Goal: Task Accomplishment & Management: Manage account settings

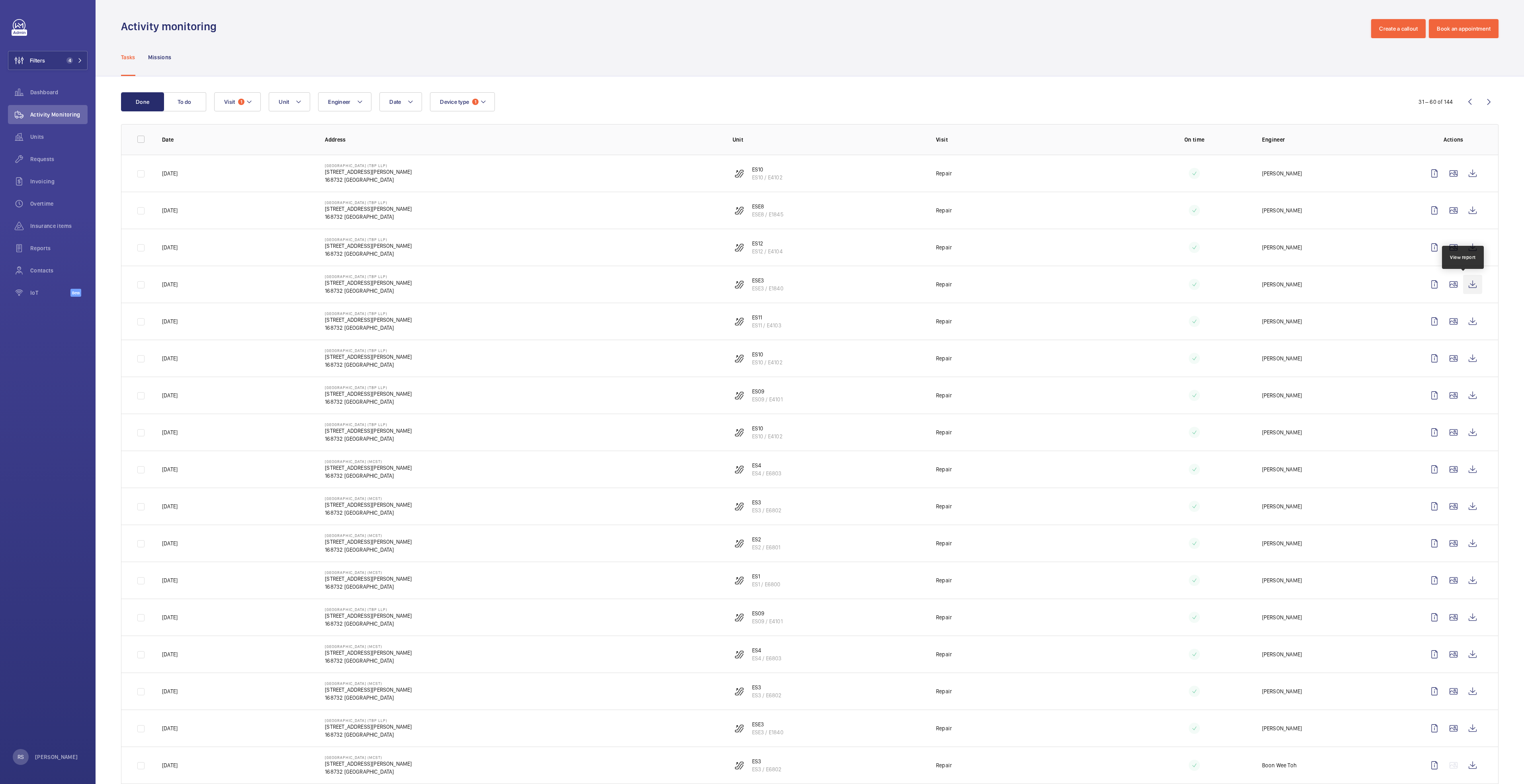
click at [1463, 287] on wm-front-icon-button at bounding box center [1473, 285] width 19 height 19
click at [1465, 103] on wm-front-icon-button at bounding box center [1470, 102] width 19 height 19
click at [1463, 651] on wm-front-icon-button at bounding box center [1473, 654] width 19 height 19
click at [1467, 467] on wm-front-icon-button at bounding box center [1473, 470] width 19 height 19
click at [1471, 509] on wm-front-icon-button at bounding box center [1473, 507] width 19 height 19
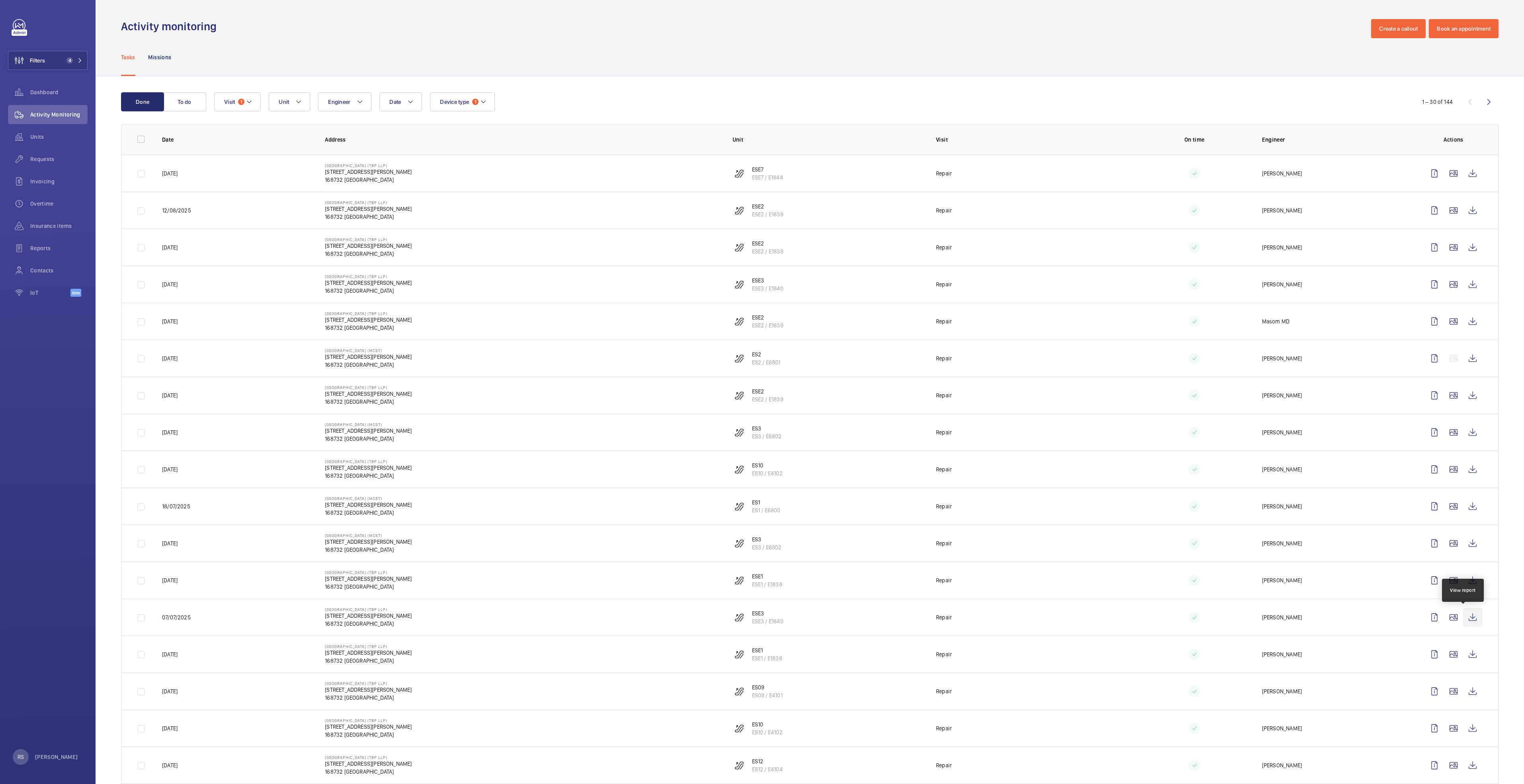
click at [1463, 622] on wm-front-icon-button at bounding box center [1473, 618] width 19 height 19
click at [1468, 282] on wm-front-icon-button at bounding box center [1473, 285] width 19 height 19
click at [1480, 103] on wm-front-icon-button at bounding box center [1489, 102] width 19 height 19
click at [1468, 580] on wm-front-icon-button at bounding box center [1473, 581] width 19 height 19
click at [33, 160] on span "Requests" at bounding box center [58, 160] width 58 height 8
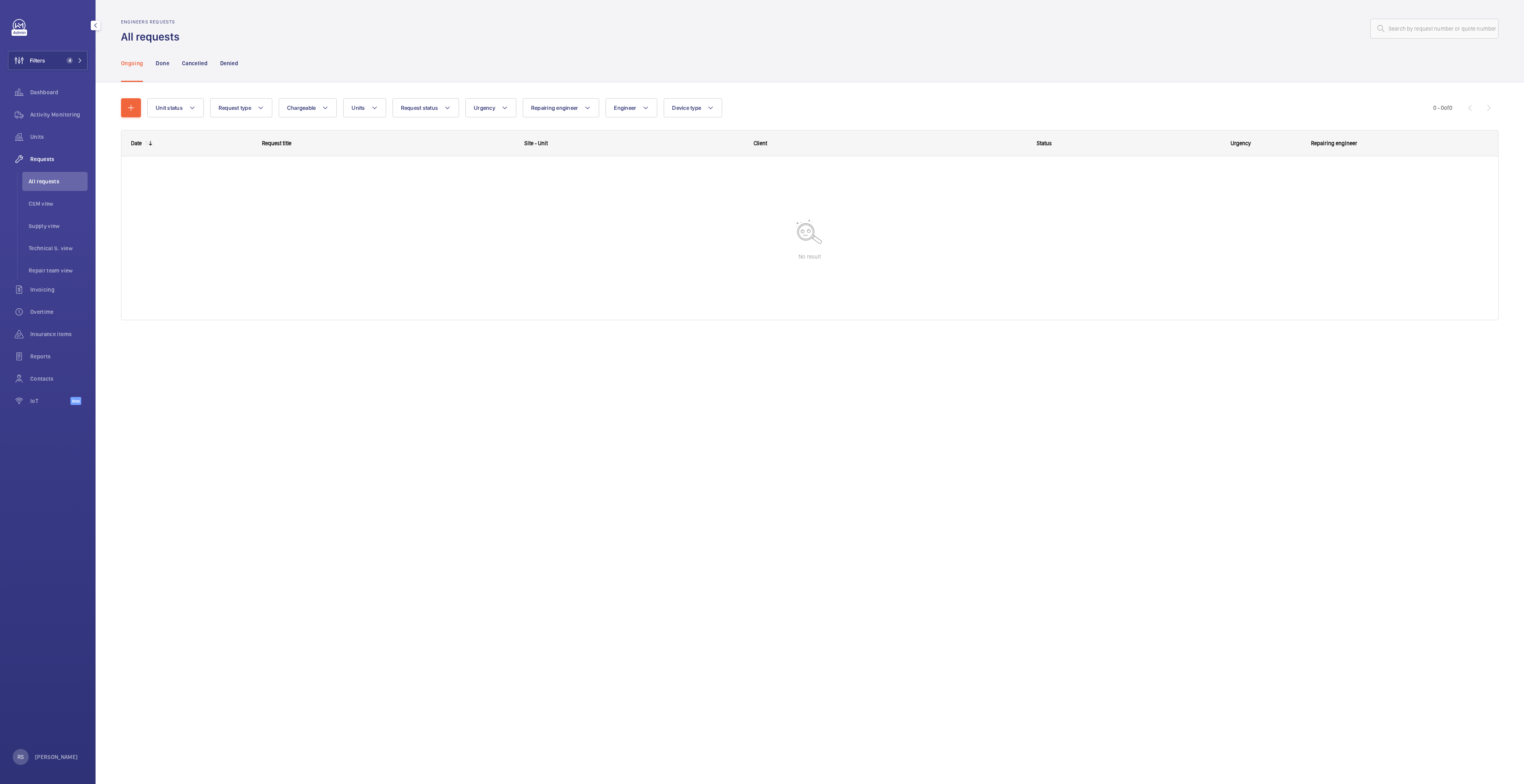
click at [36, 187] on li "All requests" at bounding box center [55, 181] width 66 height 19
click at [127, 106] on mat-icon "button" at bounding box center [131, 108] width 10 height 10
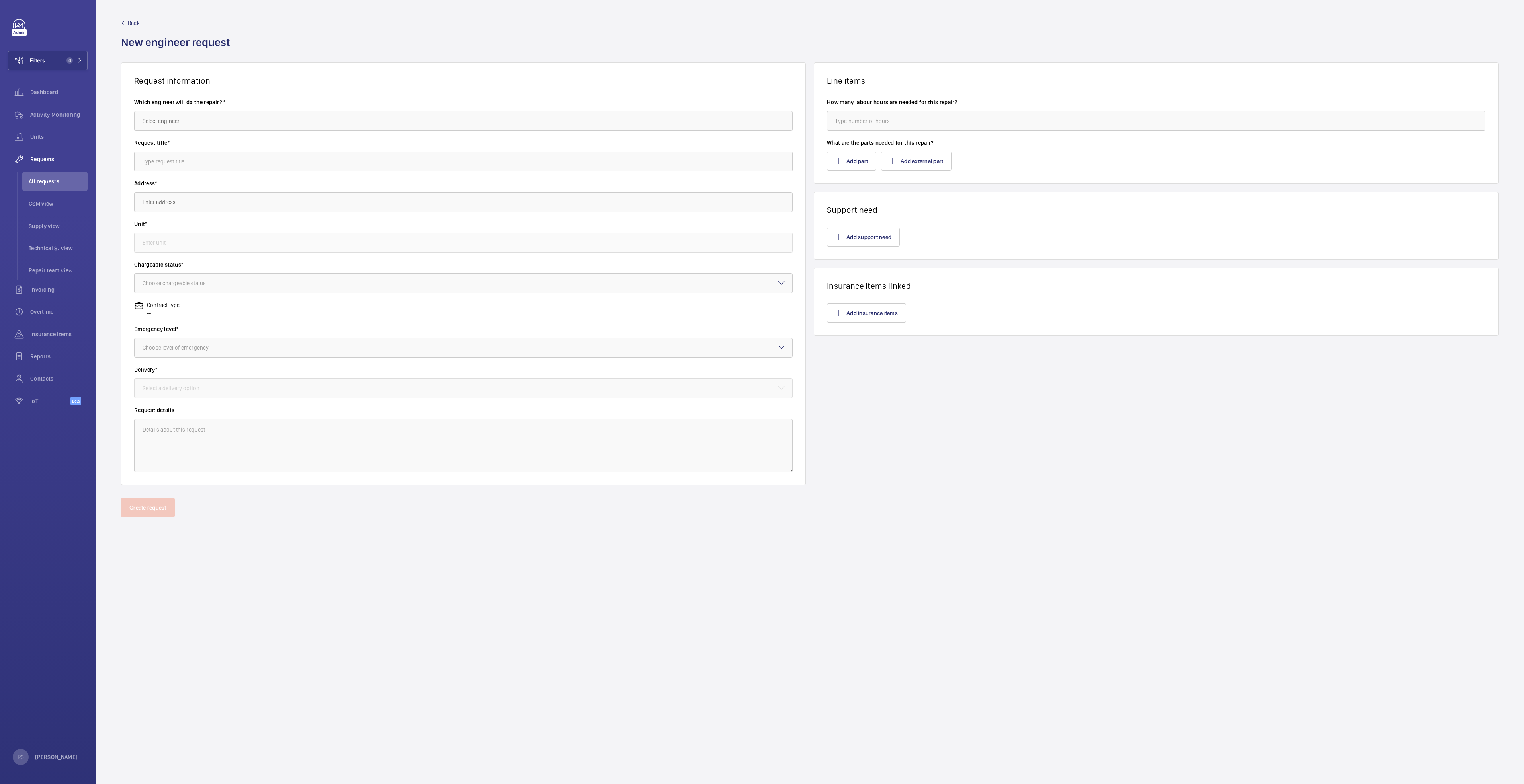
click at [128, 16] on wm-front-admin-header "Back New engineer request" at bounding box center [809, 31] width 1428 height 62
click at [137, 24] on span "Back" at bounding box center [134, 23] width 12 height 8
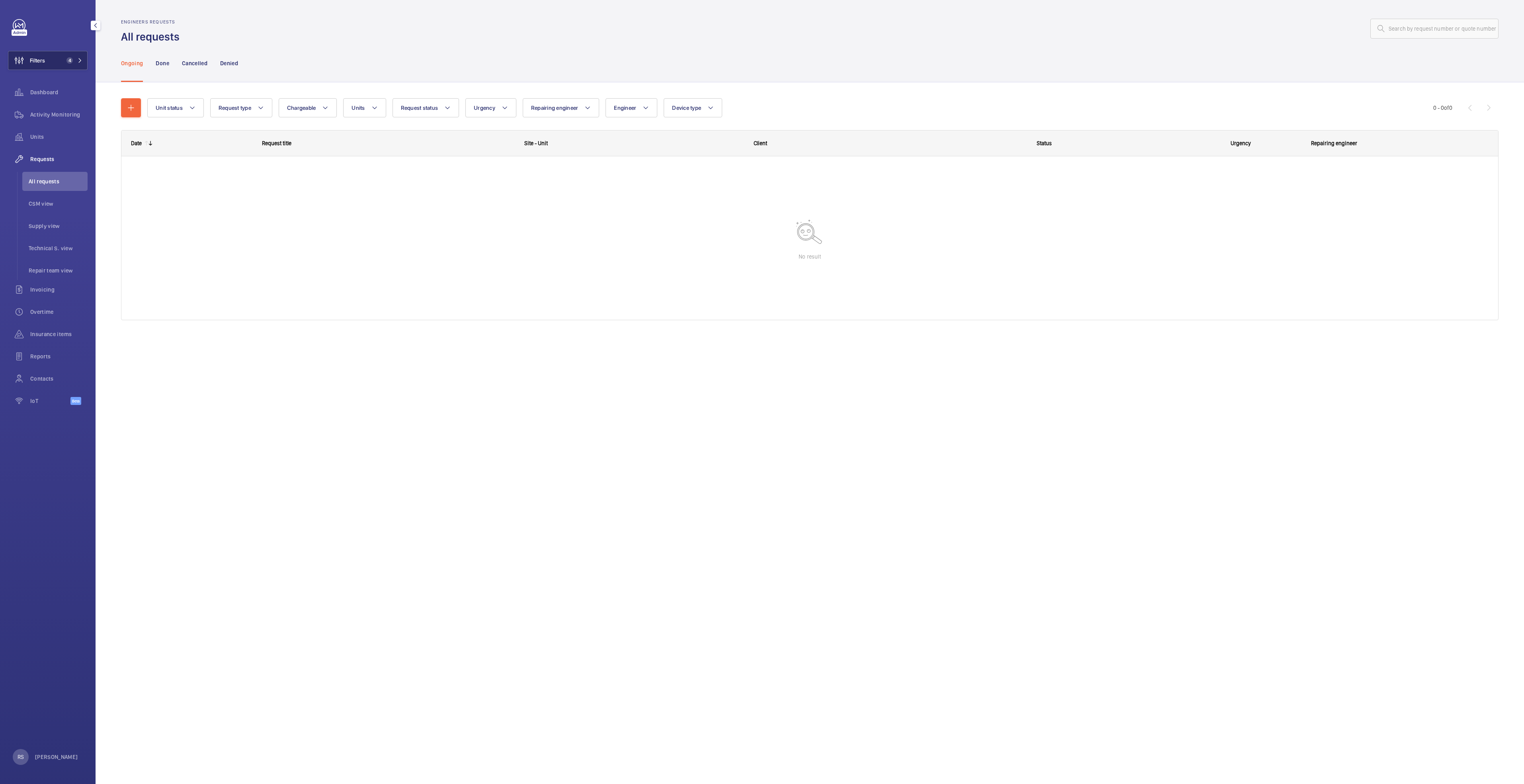
click at [76, 66] on button "Filters 4" at bounding box center [48, 61] width 79 height 19
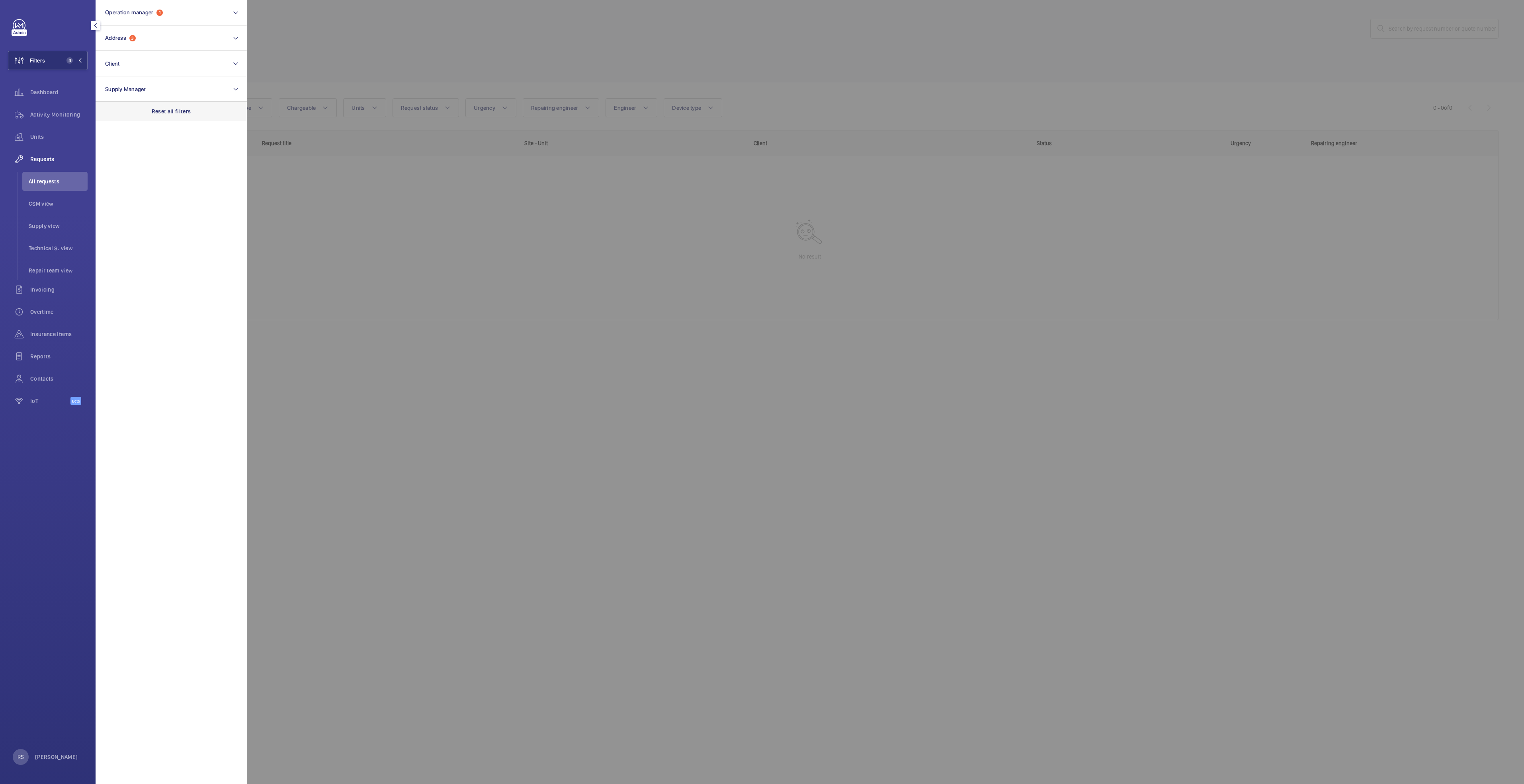
click at [153, 112] on p "Reset all filters" at bounding box center [171, 112] width 40 height 8
click at [140, 8] on button "Operation manager" at bounding box center [171, 12] width 152 height 25
click at [130, 81] on span "[PERSON_NAME]" at bounding box center [171, 83] width 109 height 8
click at [115, 81] on input "[PERSON_NAME]" at bounding box center [108, 83] width 16 height 16
checkbox input "true"
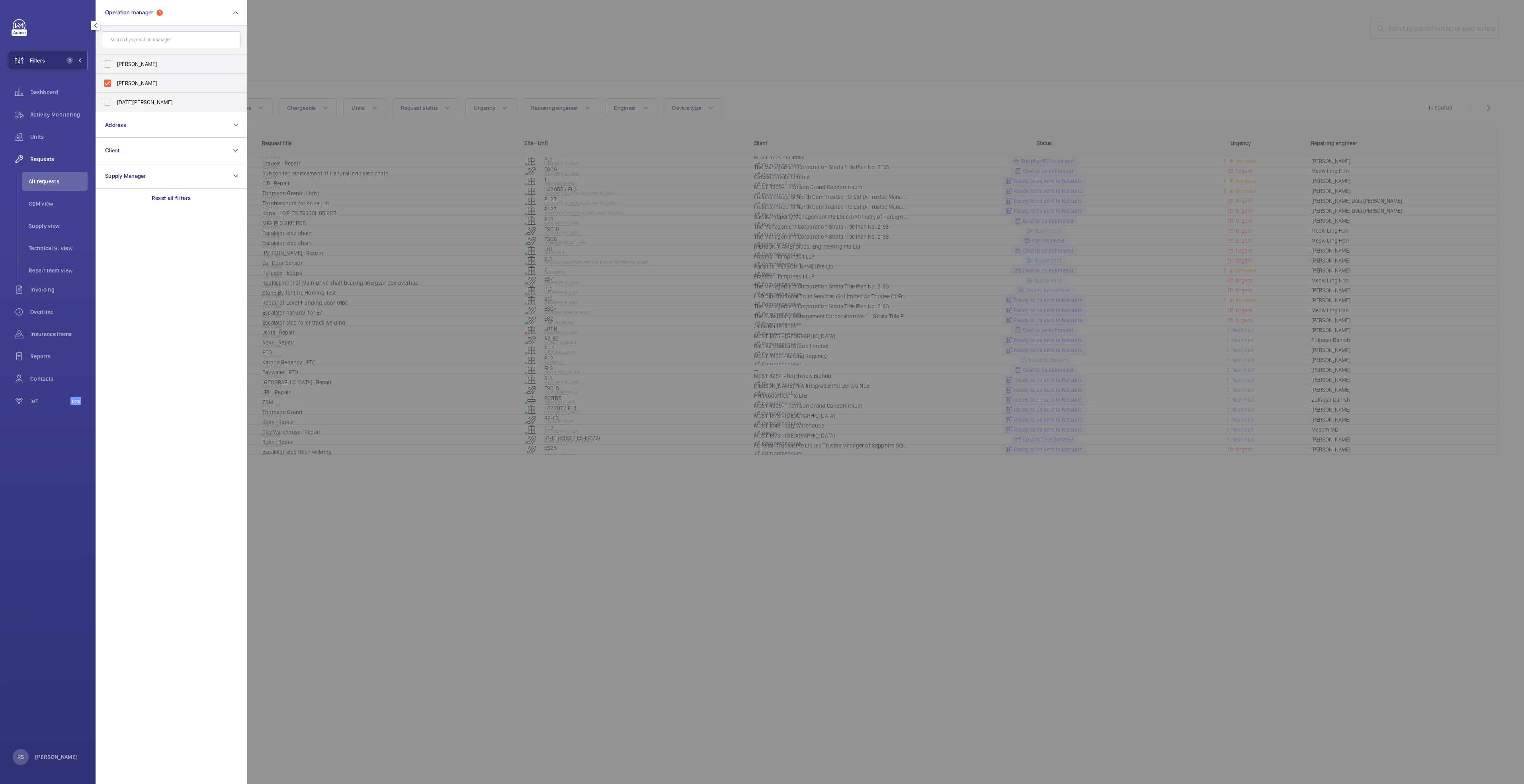
click at [309, 14] on div at bounding box center [1009, 392] width 1524 height 784
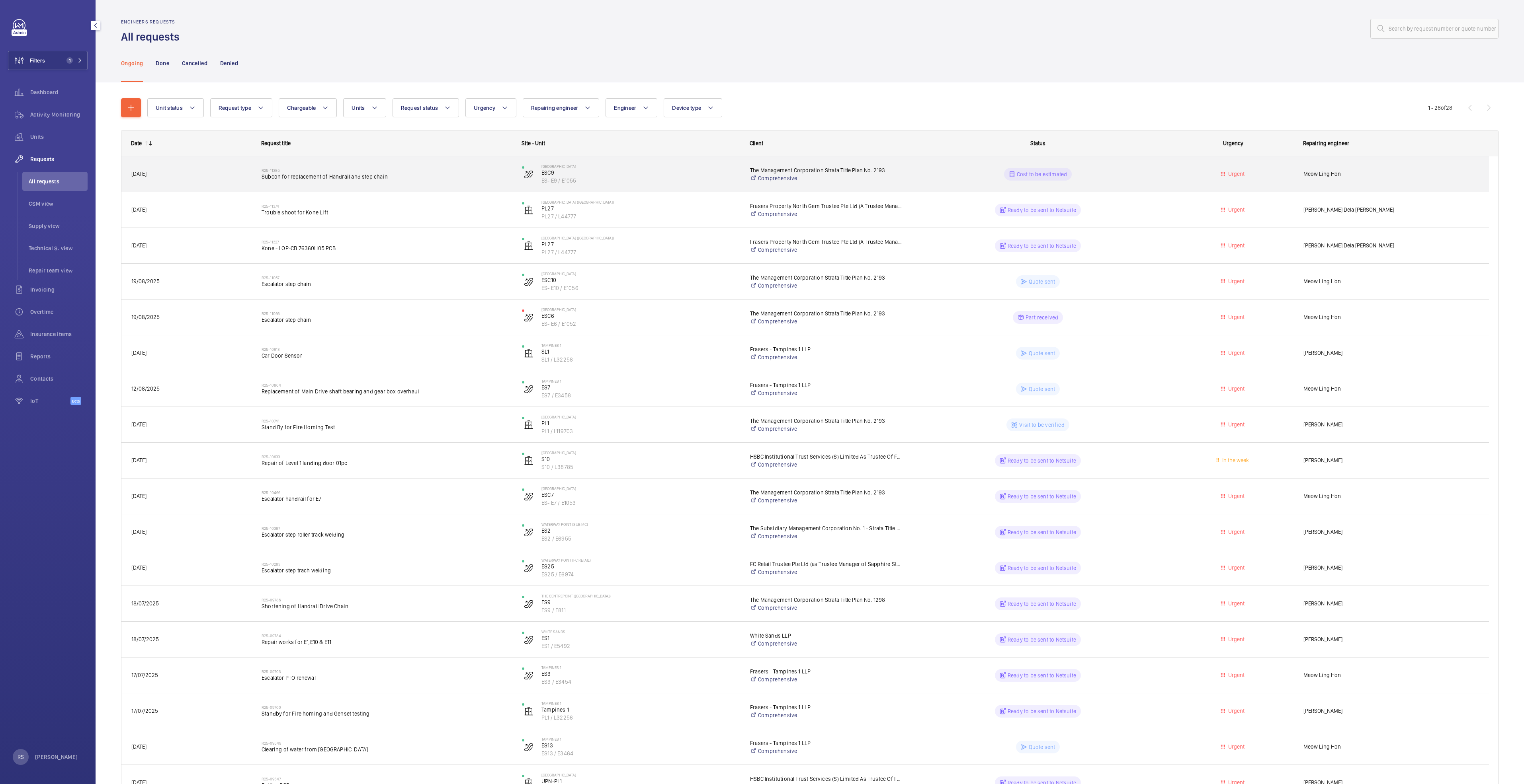
click at [266, 168] on h2 "R25-11385" at bounding box center [386, 170] width 250 height 5
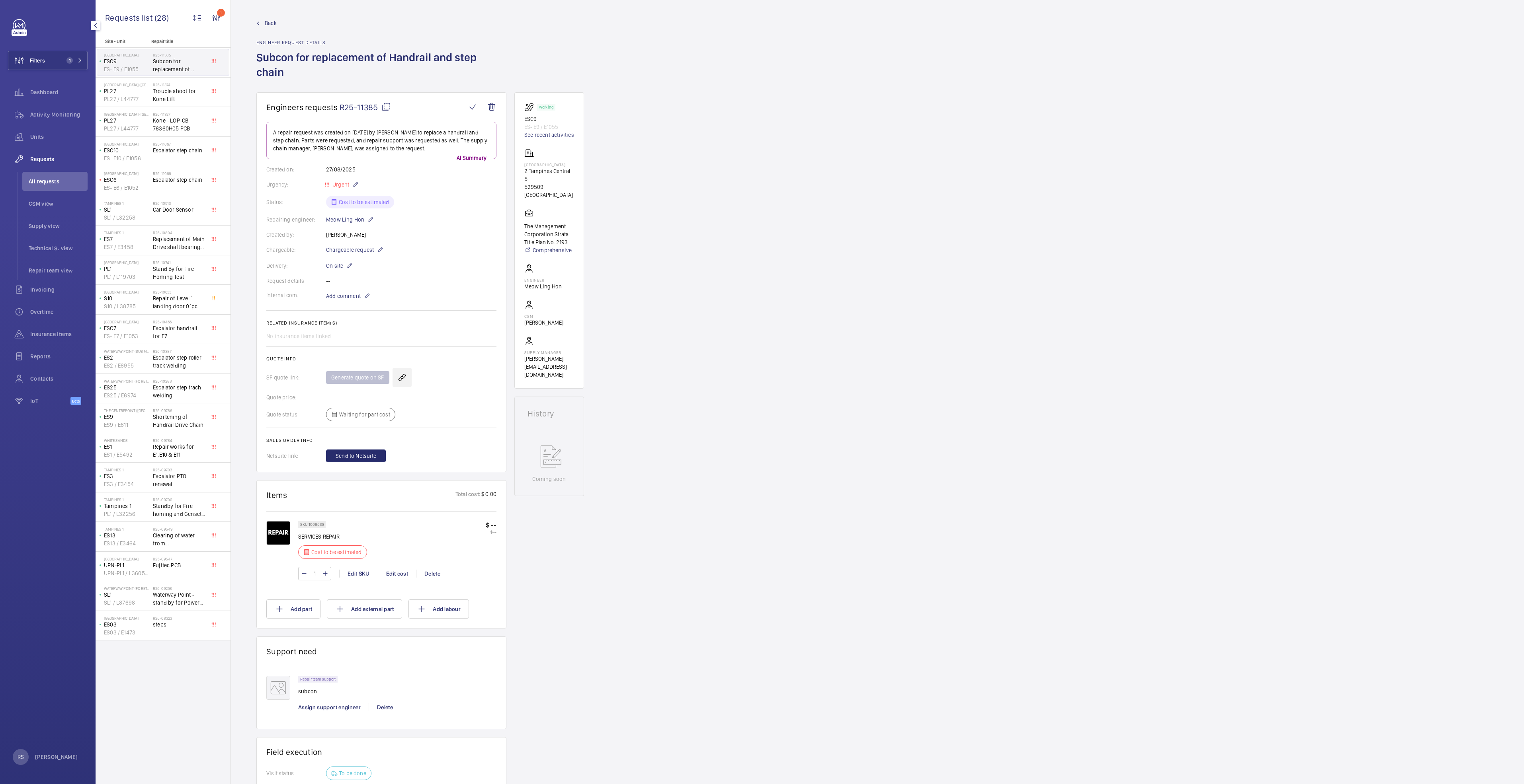
click at [403, 379] on wm-front-icon-button at bounding box center [402, 378] width 19 height 19
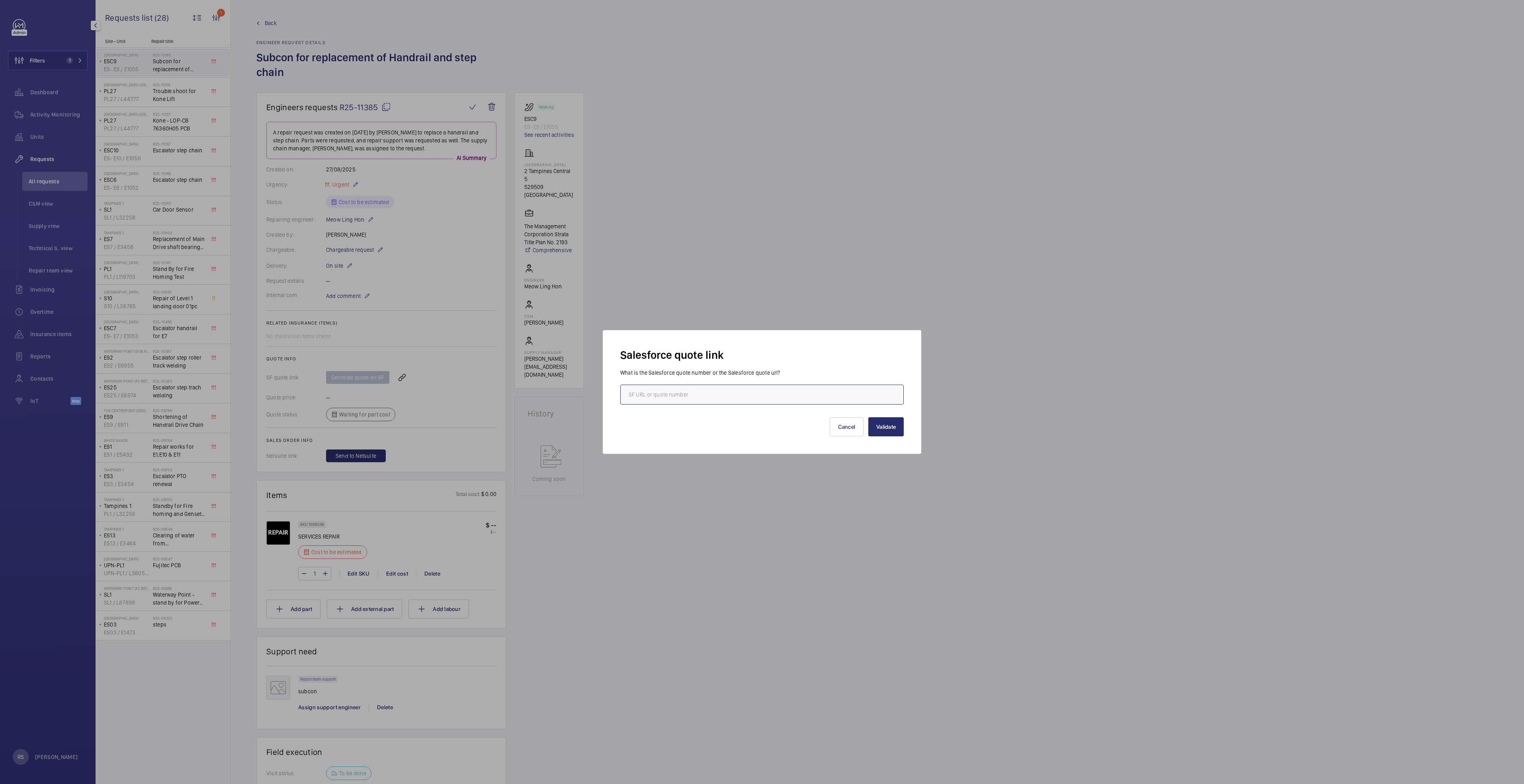
click at [773, 399] on input "text" at bounding box center [762, 394] width 284 height 20
type input "0013711"
click at [890, 431] on button "Validate" at bounding box center [886, 427] width 36 height 19
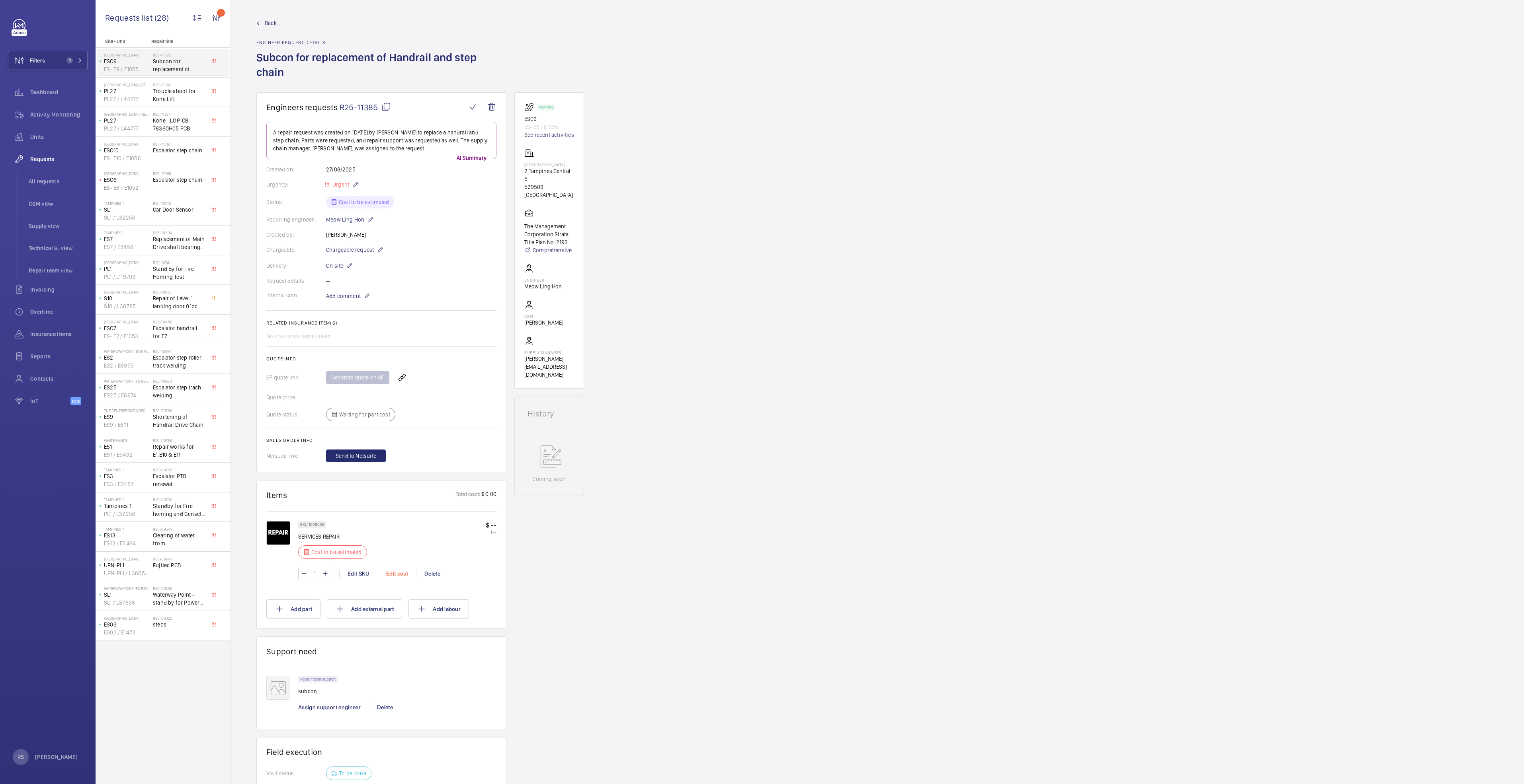
click at [403, 577] on div "Edit cost" at bounding box center [396, 574] width 38 height 8
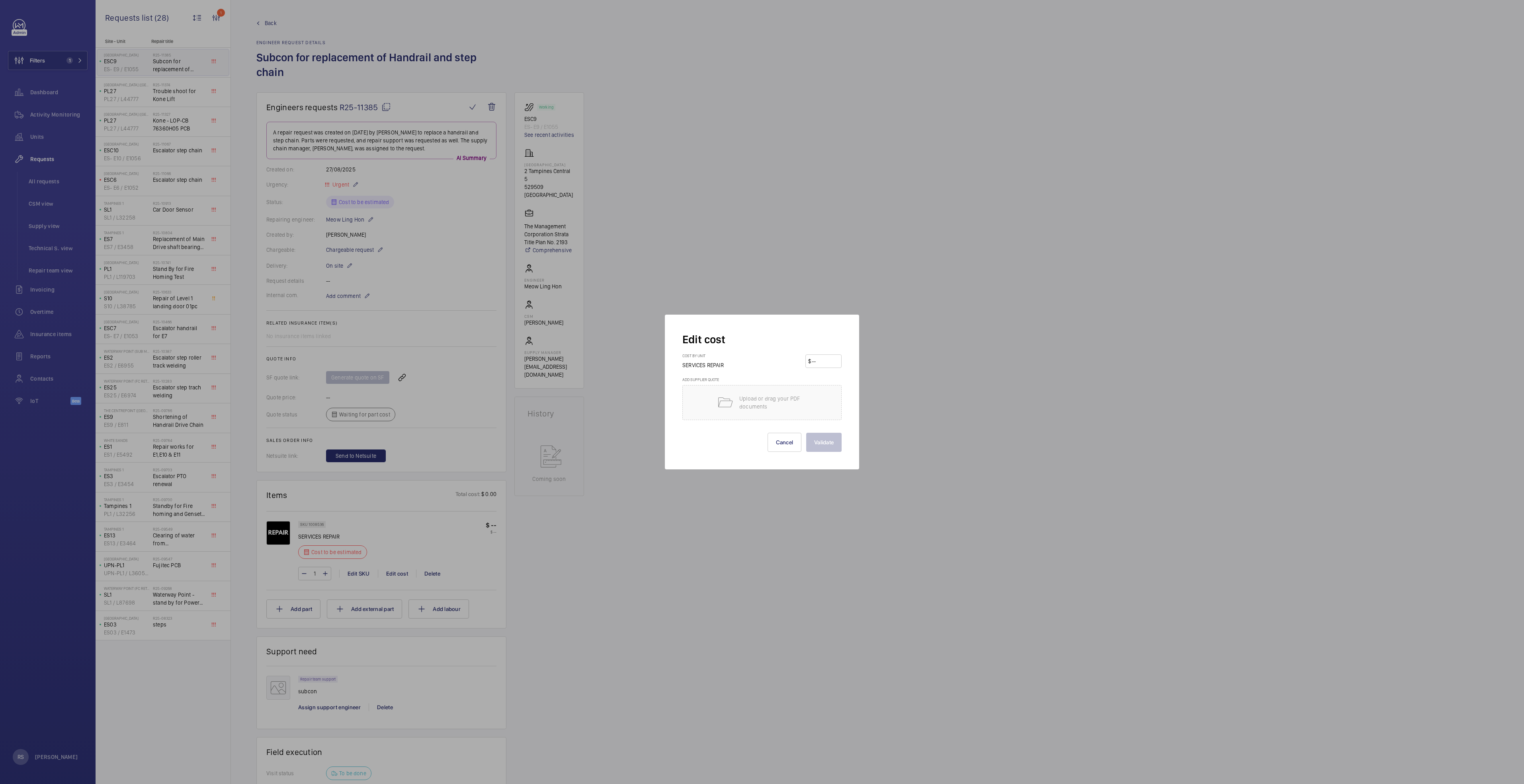
click at [836, 363] on input "number" at bounding box center [825, 361] width 28 height 13
type input "15750"
click at [834, 445] on button "Validate" at bounding box center [824, 443] width 36 height 19
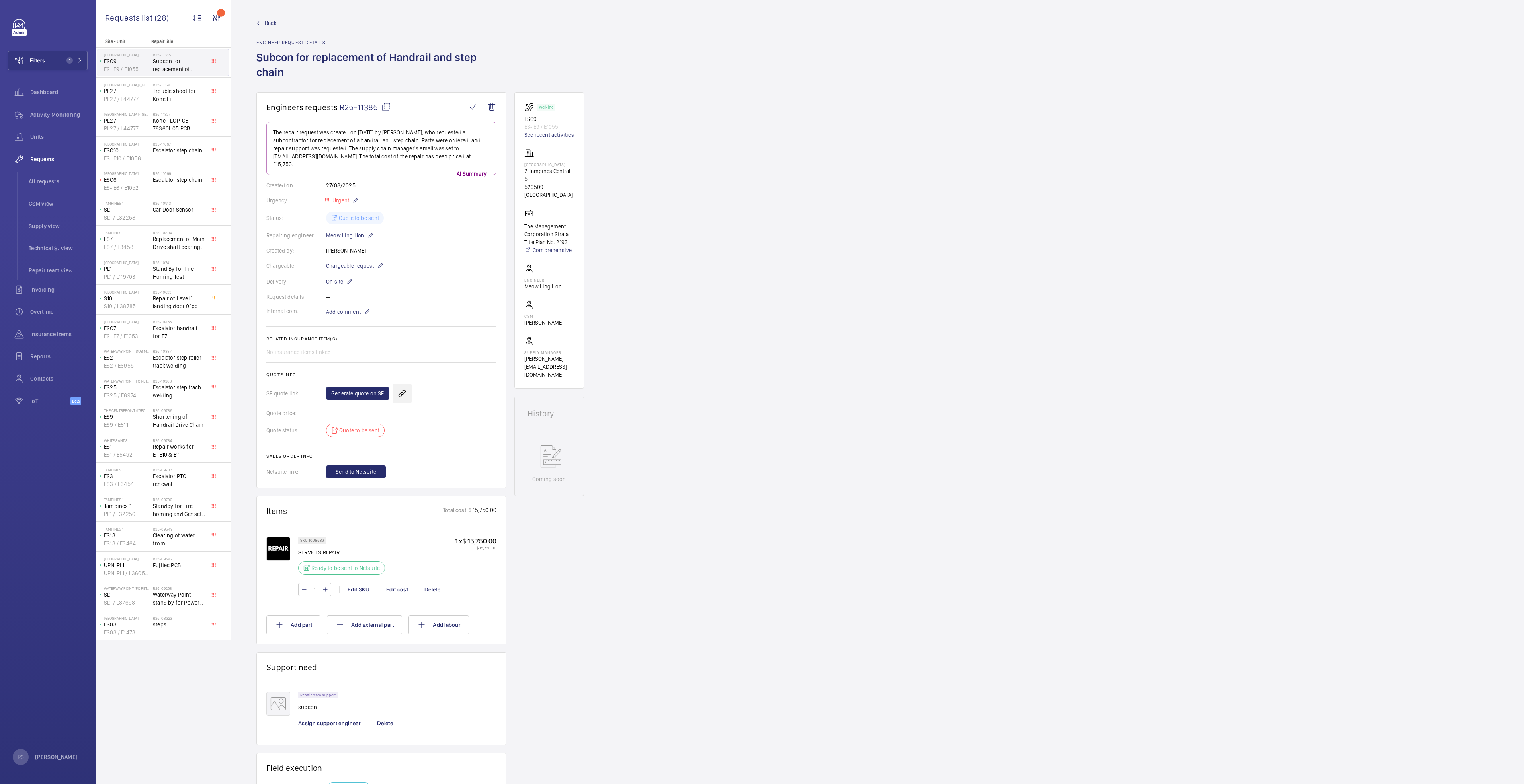
click at [399, 390] on wm-front-icon-button at bounding box center [402, 394] width 19 height 19
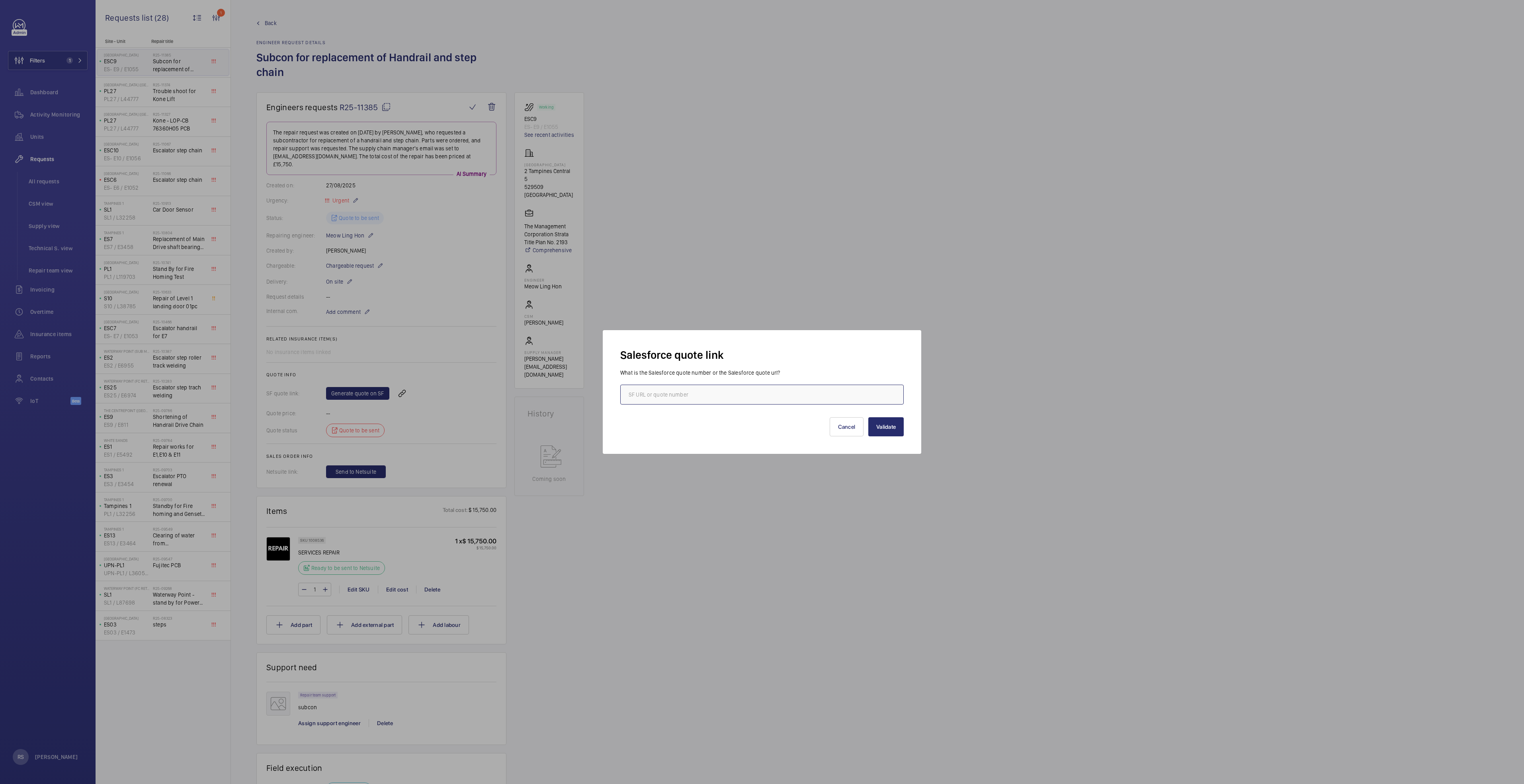
click at [722, 402] on input "text" at bounding box center [762, 394] width 284 height 20
type input "00013711"
click at [893, 427] on button "Validate" at bounding box center [886, 427] width 36 height 19
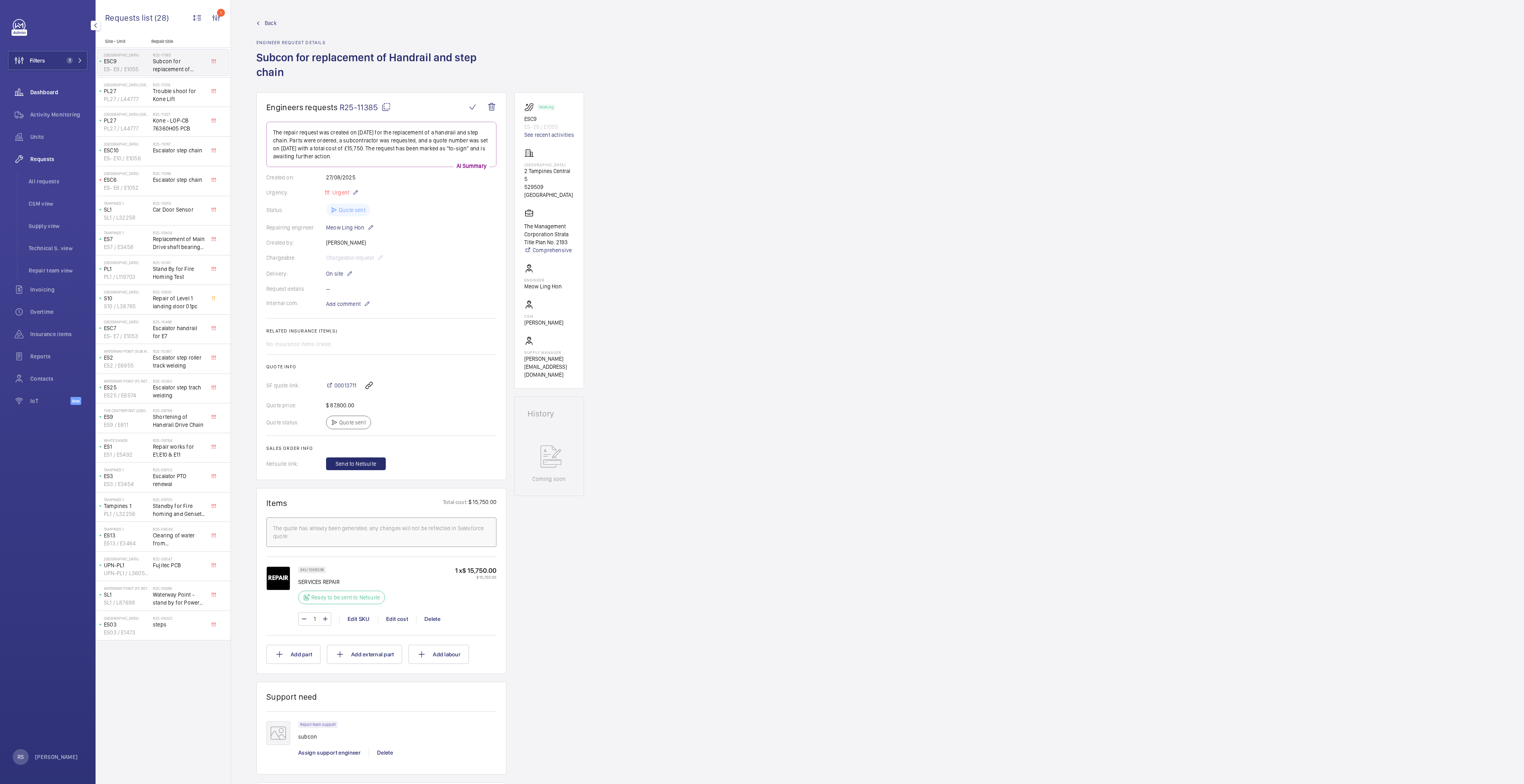
click at [48, 92] on span "Dashboard" at bounding box center [58, 92] width 58 height 8
